Goal: Navigation & Orientation: Find specific page/section

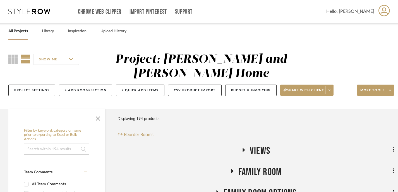
click at [16, 32] on link "All Projects" at bounding box center [18, 32] width 20 height 8
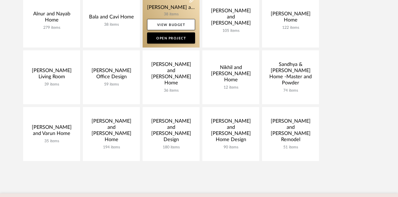
scroll to position [112, 0]
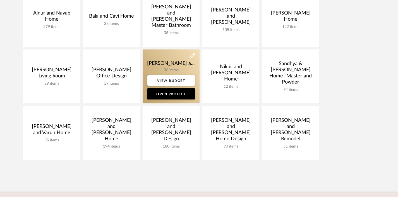
click at [165, 61] on link at bounding box center [171, 76] width 57 height 54
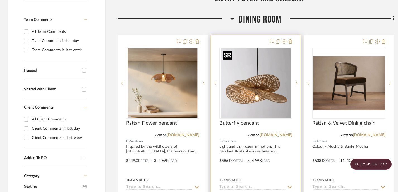
scroll to position [143, 0]
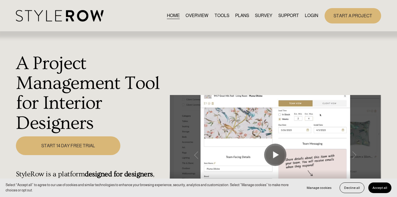
click at [313, 16] on link "LOGIN" at bounding box center [311, 16] width 13 height 8
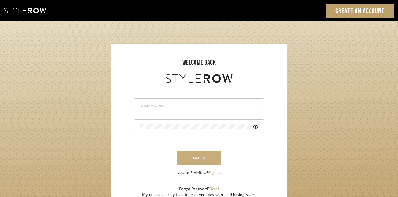
type input "divya.aok@gmail.com"
click at [200, 156] on button "sign in" at bounding box center [199, 157] width 45 height 13
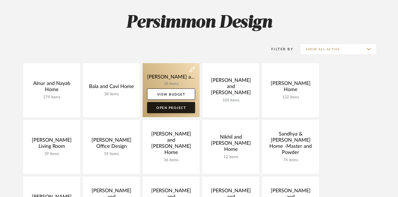
scroll to position [69, 0]
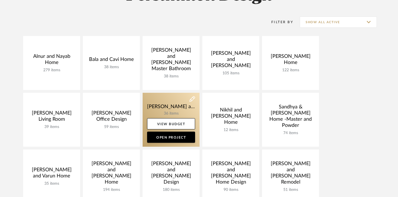
click at [167, 108] on link at bounding box center [171, 120] width 57 height 54
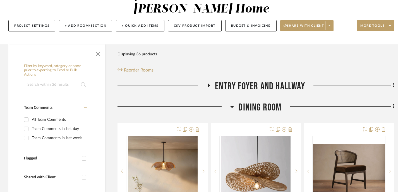
scroll to position [65, 0]
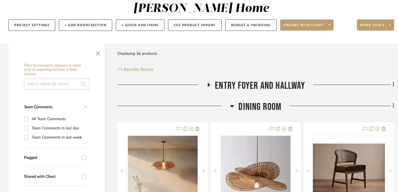
click at [233, 107] on icon at bounding box center [232, 106] width 4 height 7
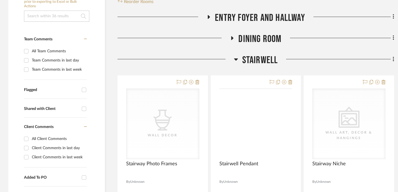
scroll to position [134, 0]
click at [234, 59] on icon at bounding box center [236, 59] width 4 height 2
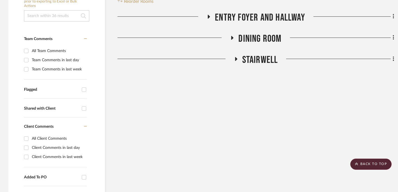
click at [230, 36] on icon at bounding box center [232, 38] width 7 height 4
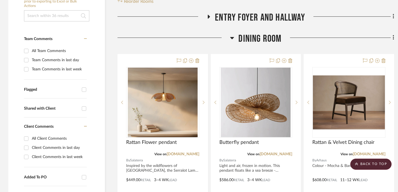
click at [231, 39] on icon at bounding box center [232, 38] width 4 height 7
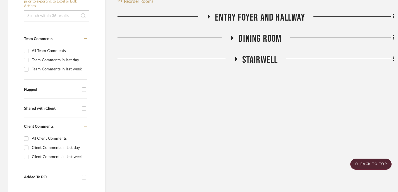
click at [237, 59] on icon at bounding box center [235, 59] width 7 height 4
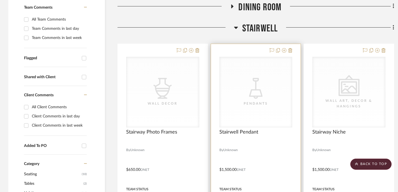
scroll to position [152, 0]
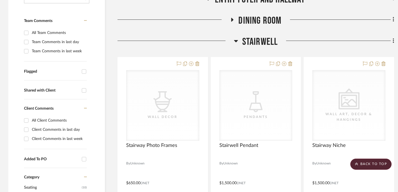
click at [235, 42] on icon at bounding box center [236, 41] width 4 height 7
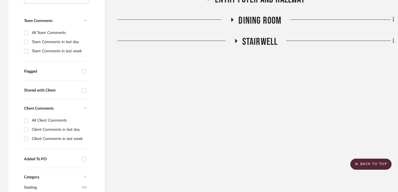
click at [231, 20] on icon at bounding box center [232, 20] width 2 height 4
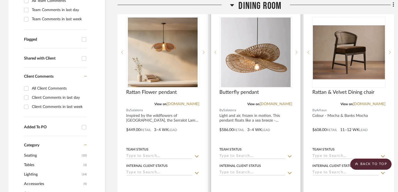
scroll to position [187, 0]
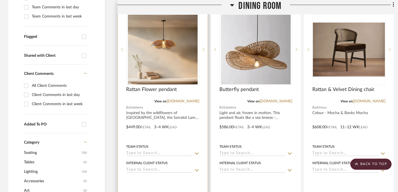
click at [175, 109] on div at bounding box center [163, 123] width 90 height 244
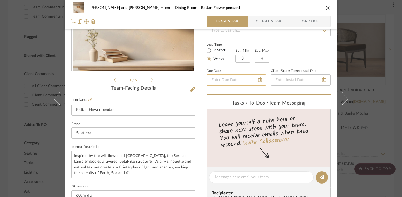
scroll to position [136, 0]
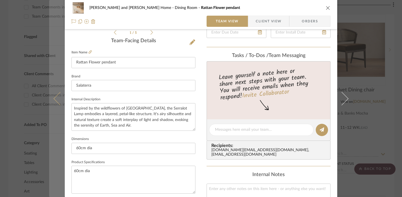
click at [49, 63] on button at bounding box center [57, 98] width 16 height 197
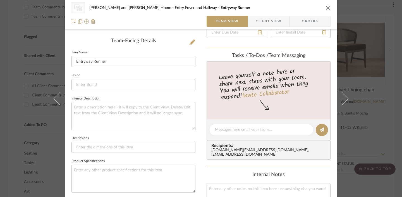
click at [326, 9] on icon "close" at bounding box center [328, 8] width 4 height 4
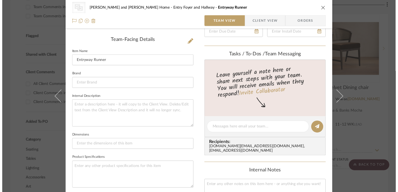
scroll to position [187, 0]
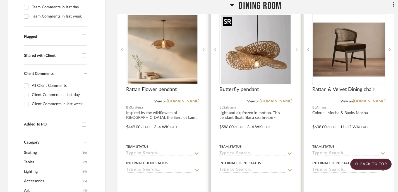
click at [266, 65] on img "0" at bounding box center [256, 50] width 70 height 70
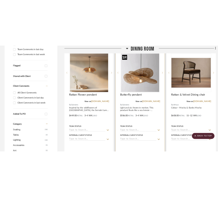
scroll to position [0, 0]
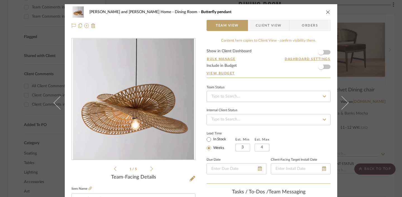
click at [150, 168] on icon at bounding box center [151, 168] width 3 height 5
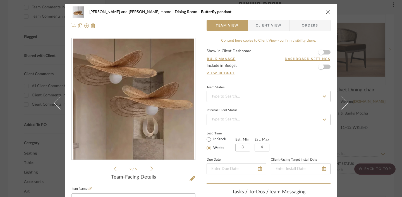
click at [116, 168] on li "2 / 5" at bounding box center [133, 168] width 34 height 7
click at [114, 168] on icon at bounding box center [115, 168] width 3 height 5
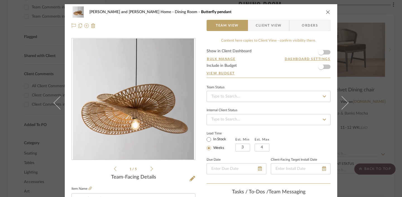
click at [150, 169] on icon at bounding box center [151, 168] width 3 height 4
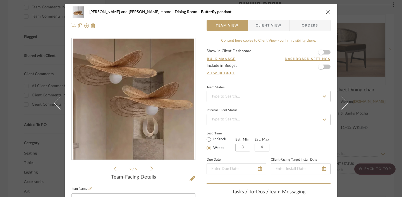
click at [150, 169] on icon at bounding box center [151, 168] width 3 height 4
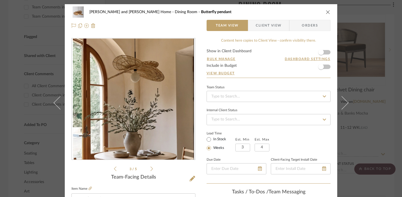
click at [150, 169] on icon at bounding box center [151, 168] width 3 height 4
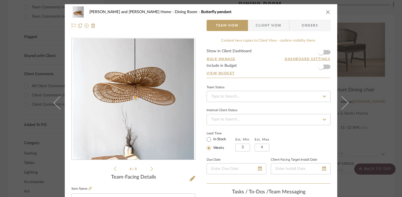
click at [150, 169] on icon at bounding box center [151, 168] width 3 height 4
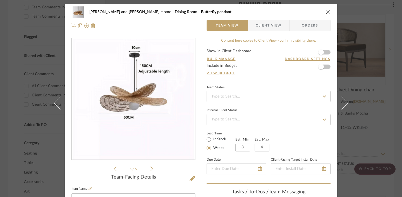
click at [109, 170] on div "5 / 5" at bounding box center [133, 105] width 124 height 134
click at [111, 170] on div "5 / 5" at bounding box center [133, 105] width 124 height 134
click at [114, 169] on icon at bounding box center [115, 168] width 3 height 5
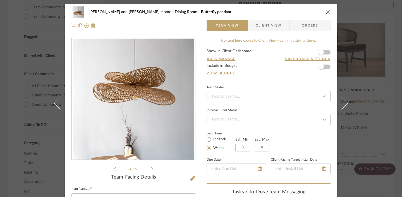
click at [114, 169] on icon at bounding box center [115, 168] width 3 height 5
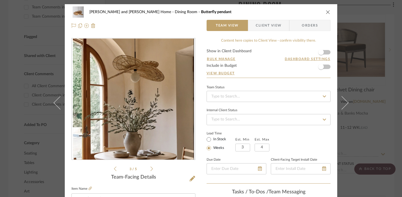
click at [114, 169] on icon at bounding box center [115, 168] width 3 height 5
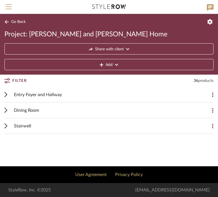
click at [5, 111] on icon at bounding box center [5, 109] width 3 height 5
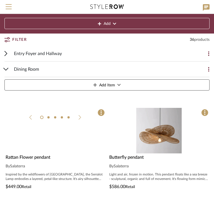
scroll to position [123, 0]
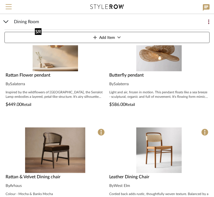
click at [53, 63] on img "0" at bounding box center [55, 48] width 45 height 45
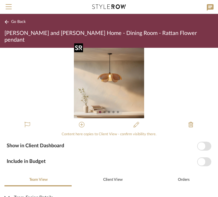
click at [110, 83] on img "0" at bounding box center [109, 83] width 70 height 70
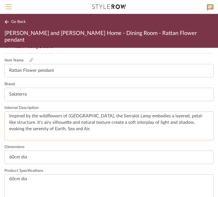
scroll to position [153, 0]
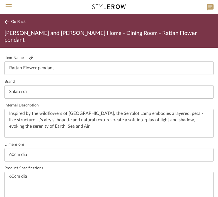
click at [31, 56] on icon at bounding box center [31, 58] width 4 height 4
